Goal: Find specific page/section: Find specific page/section

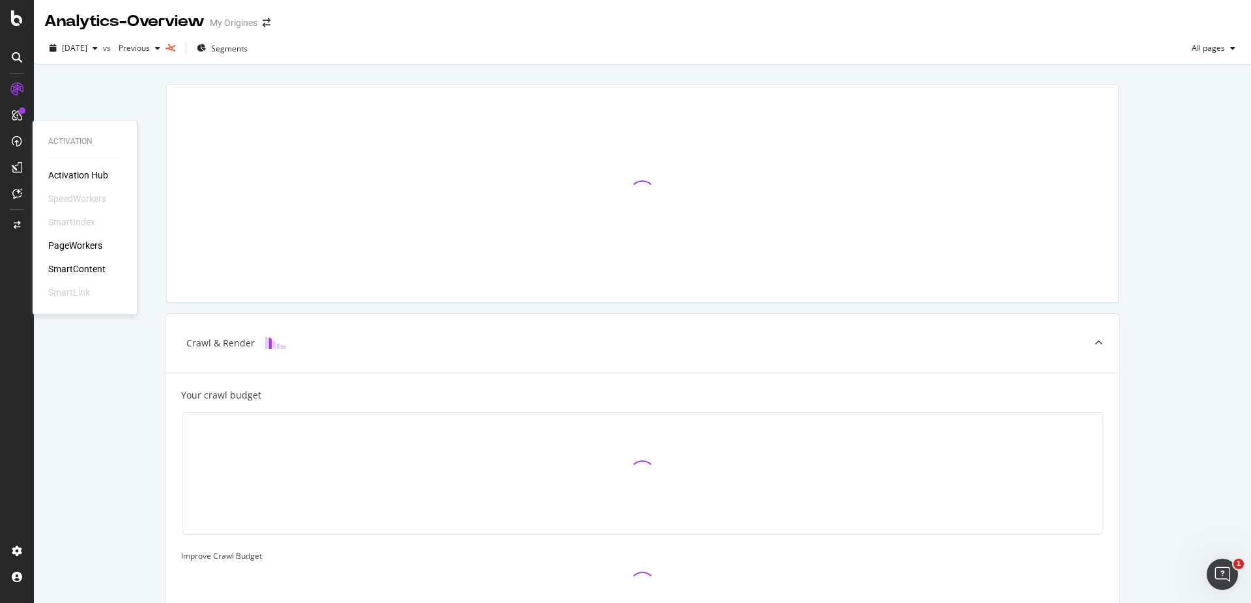
click at [71, 240] on div "PageWorkers" at bounding box center [75, 245] width 54 height 13
